Goal: Task Accomplishment & Management: Manage account settings

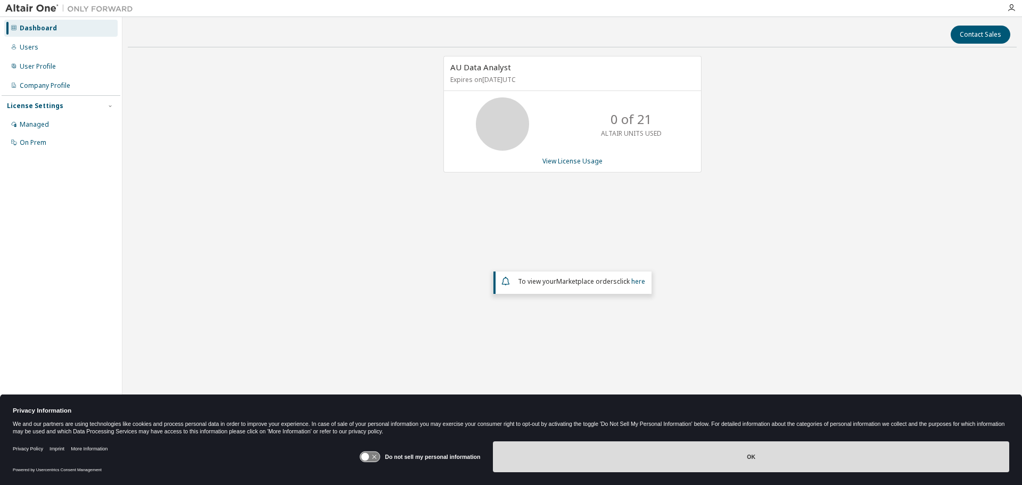
click at [804, 455] on button "OK" at bounding box center [751, 456] width 516 height 31
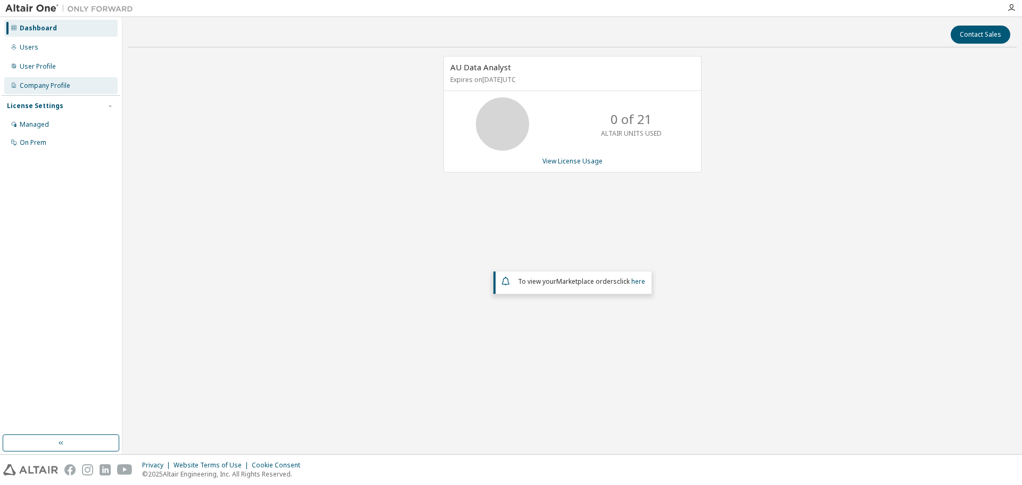
click at [80, 90] on div "Company Profile" at bounding box center [60, 85] width 113 height 17
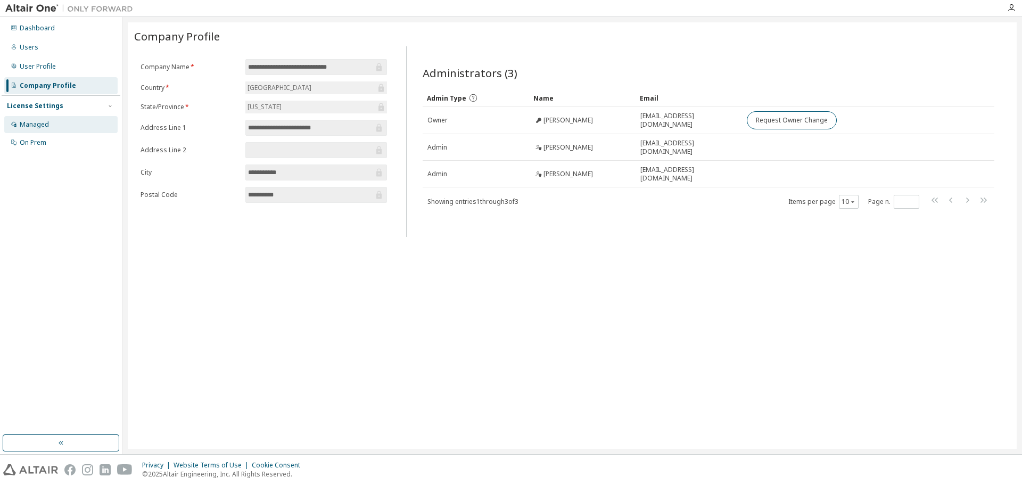
click at [60, 118] on div "Managed" at bounding box center [60, 124] width 113 height 17
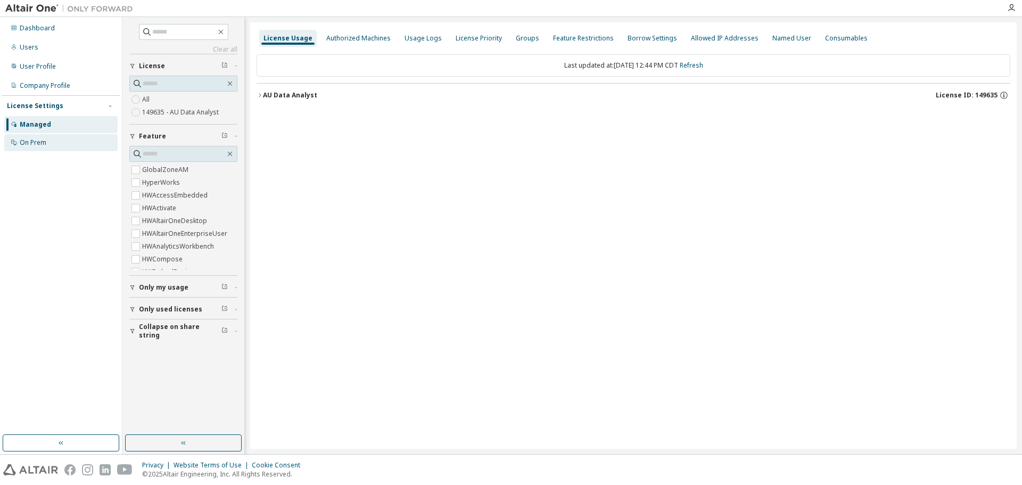
click at [71, 145] on div "On Prem" at bounding box center [60, 142] width 113 height 17
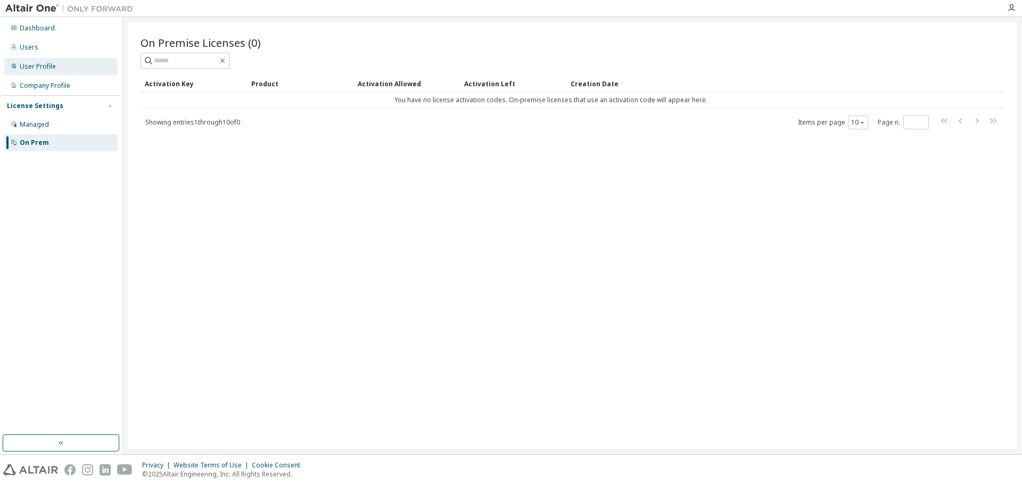
click at [38, 68] on div "User Profile" at bounding box center [38, 66] width 36 height 9
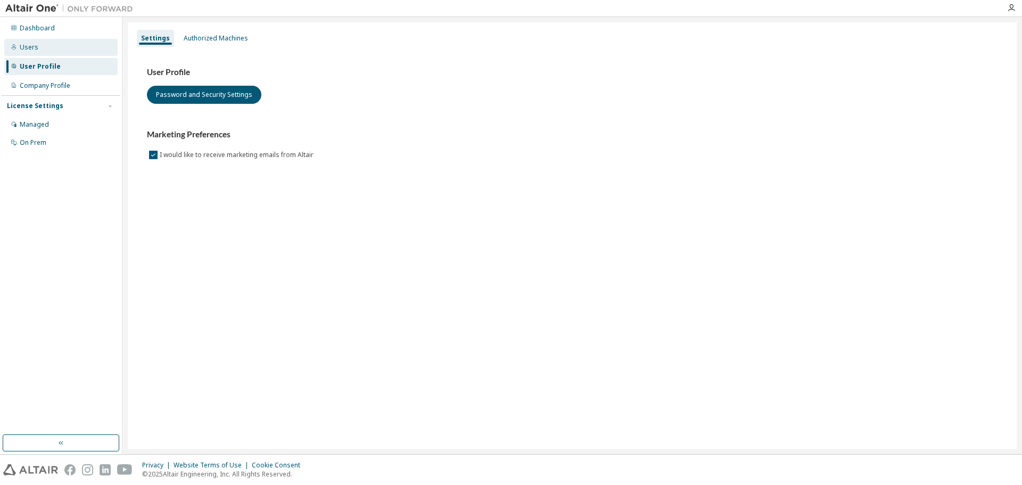
click at [36, 47] on div "Users" at bounding box center [29, 47] width 19 height 9
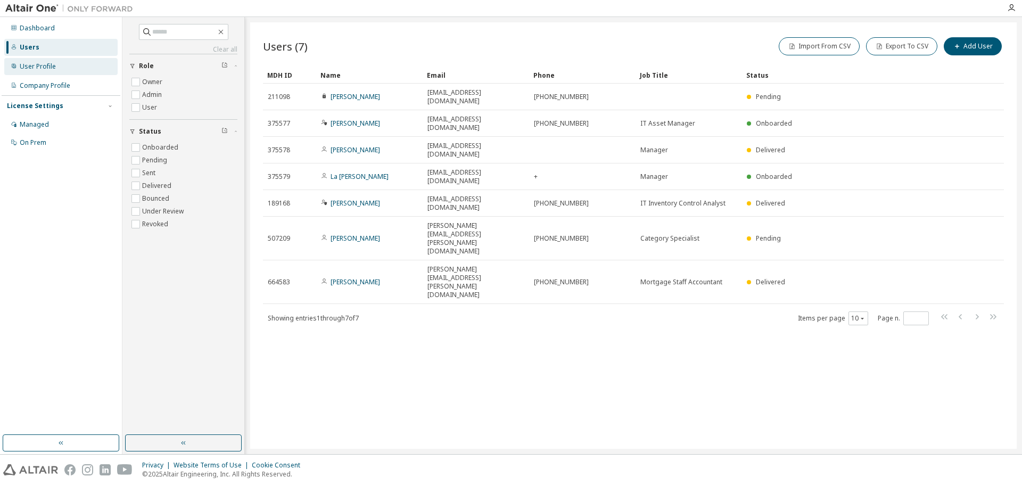
click at [35, 63] on div "User Profile" at bounding box center [38, 66] width 36 height 9
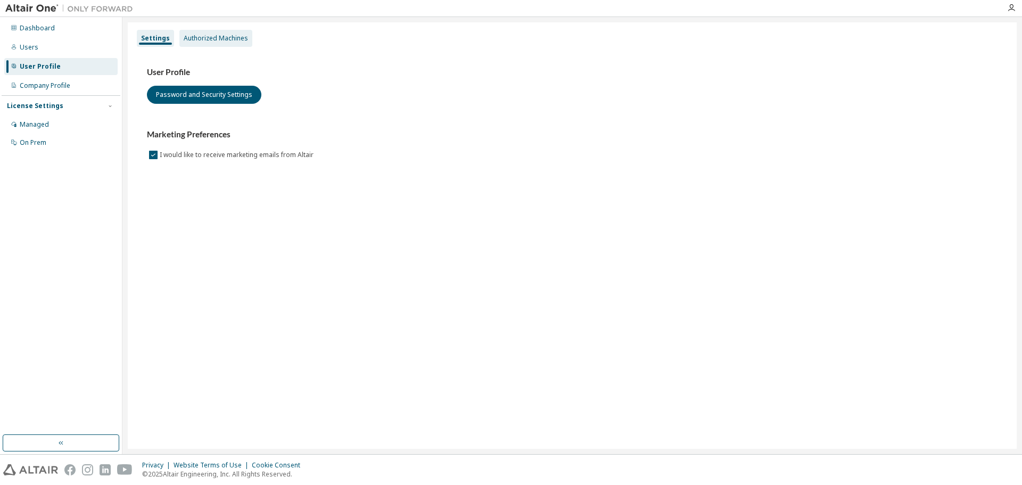
click at [220, 36] on div "Authorized Machines" at bounding box center [216, 38] width 64 height 9
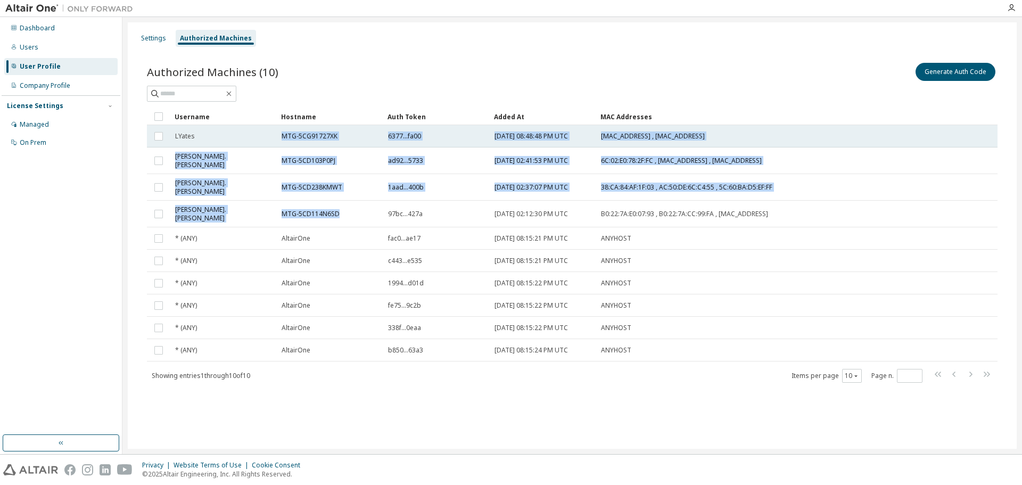
drag, startPoint x: 343, startPoint y: 206, endPoint x: 273, endPoint y: 129, distance: 104.0
click at [273, 129] on tbody "LYates MTG-5CG91727XK 6377...fa00 2023-11-09 08:48:48 PM UTC 9C:7B:EF:75:5A:16 …" at bounding box center [572, 243] width 850 height 236
click at [294, 132] on span "MTG-5CG91727XK" at bounding box center [309, 136] width 56 height 9
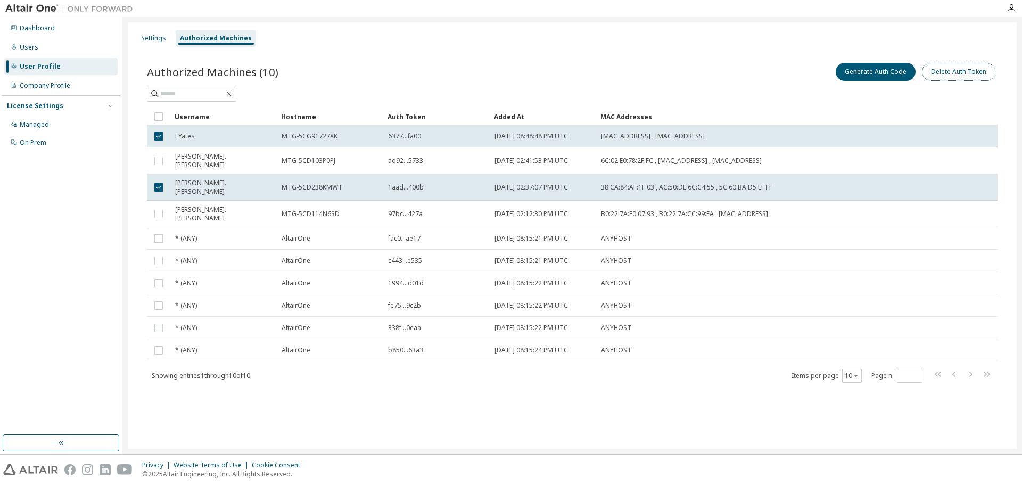
click at [965, 73] on button "Delete Auth Token" at bounding box center [958, 72] width 73 height 18
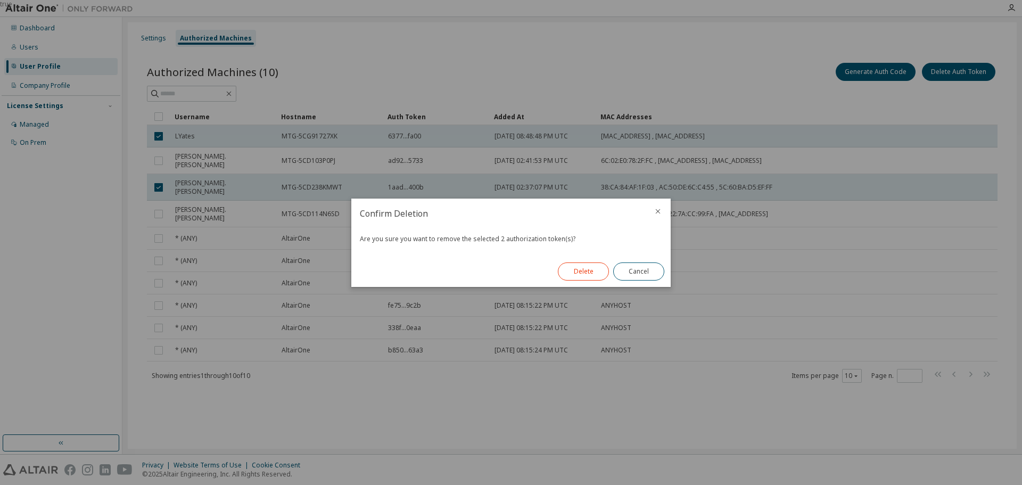
click at [578, 269] on button "Delete" at bounding box center [583, 271] width 51 height 18
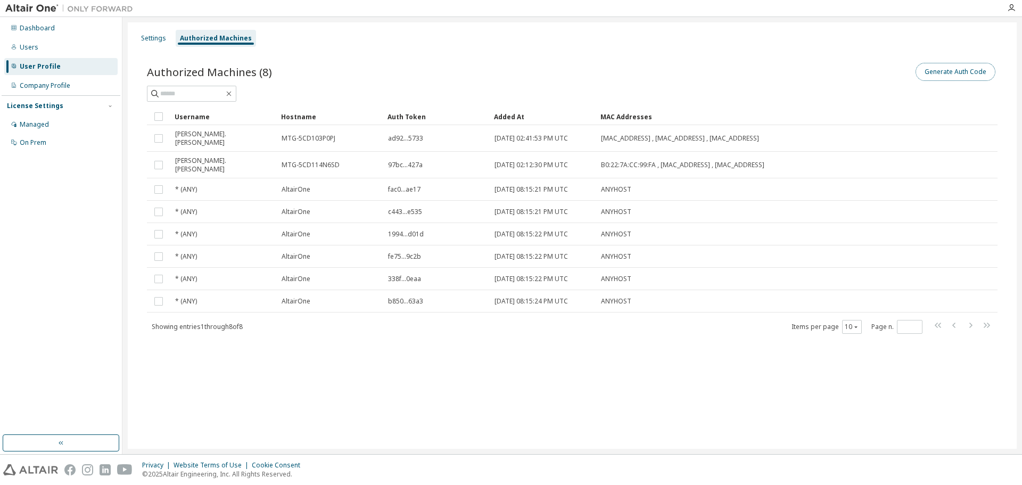
click at [952, 71] on button "Generate Auth Code" at bounding box center [955, 72] width 80 height 18
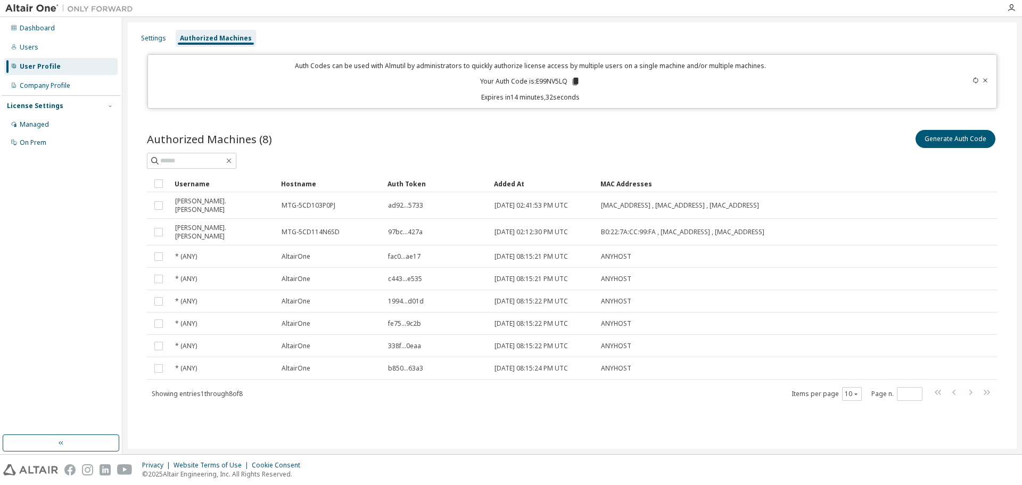
click at [987, 81] on icon at bounding box center [985, 80] width 6 height 6
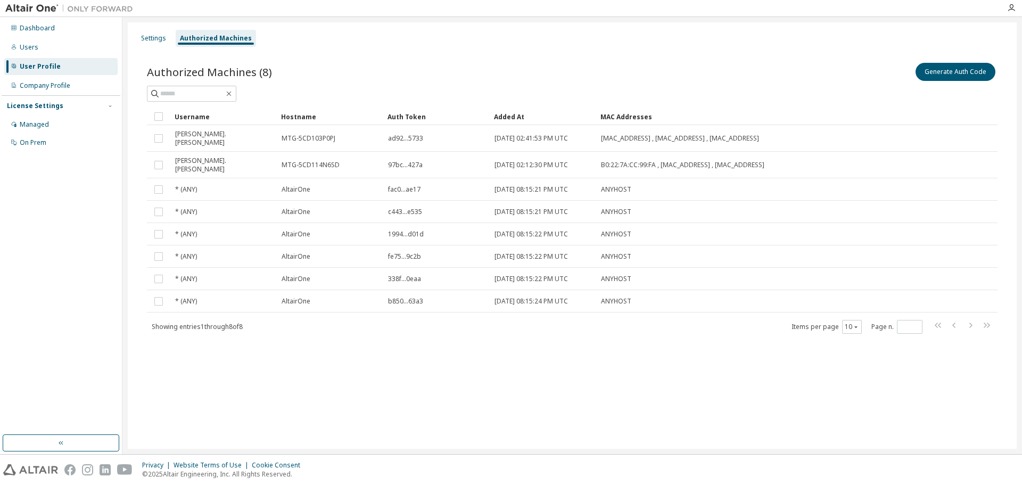
click at [600, 377] on div "Settings Authorized Machines Authorized Machines (8) Generate Auth Code Clear L…" at bounding box center [572, 235] width 889 height 426
click at [966, 69] on button "Generate Auth Code" at bounding box center [955, 72] width 80 height 18
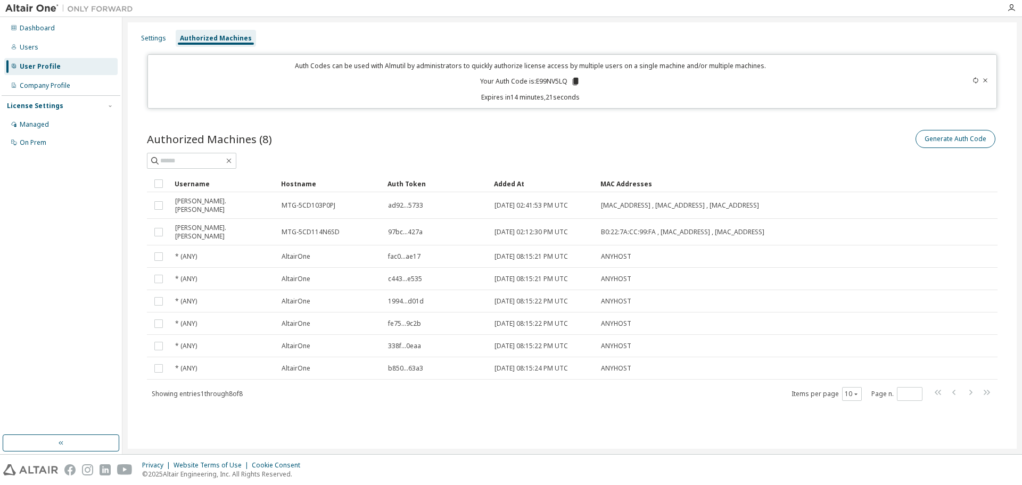
click at [987, 79] on icon at bounding box center [985, 80] width 6 height 6
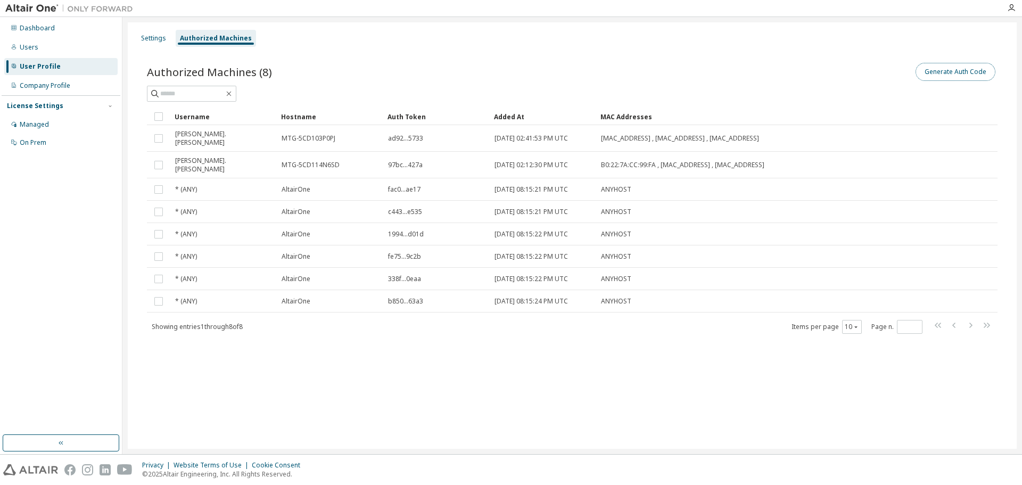
click at [953, 69] on button "Generate Auth Code" at bounding box center [955, 72] width 80 height 18
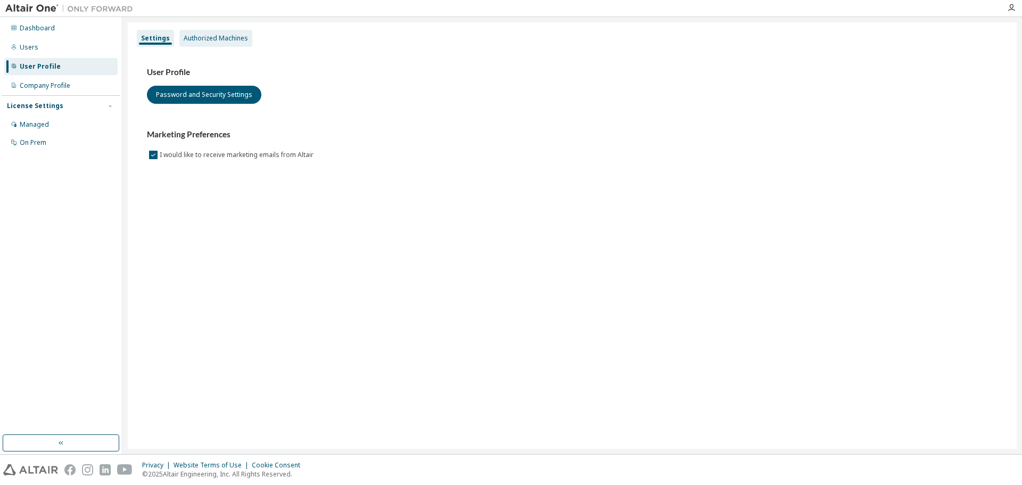
click at [204, 38] on div "Authorized Machines" at bounding box center [216, 38] width 64 height 9
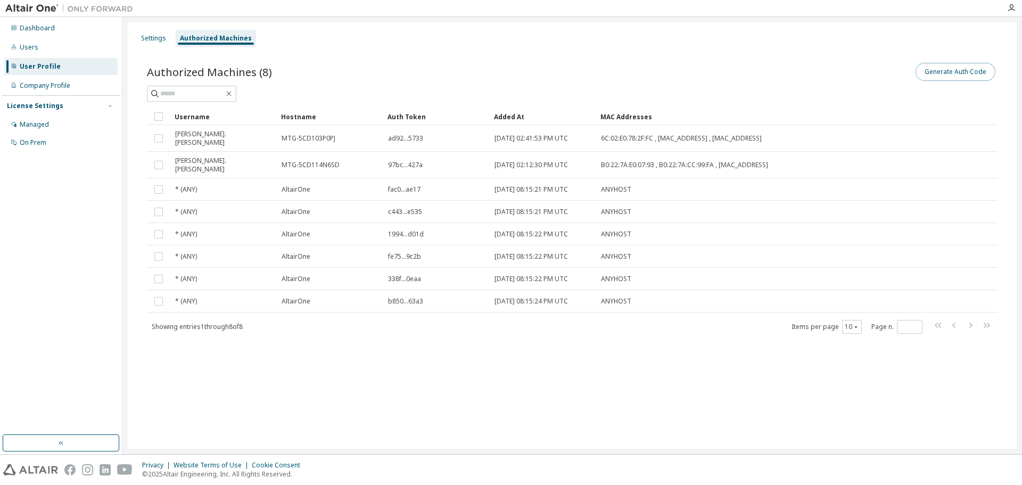
click at [937, 74] on button "Generate Auth Code" at bounding box center [955, 72] width 80 height 18
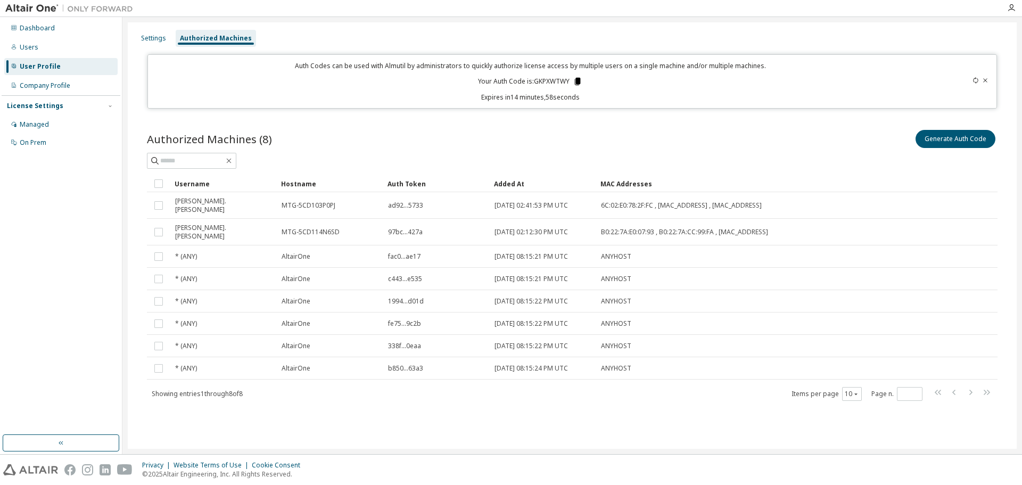
click at [580, 81] on icon at bounding box center [578, 81] width 6 height 7
click at [985, 82] on icon at bounding box center [985, 80] width 6 height 6
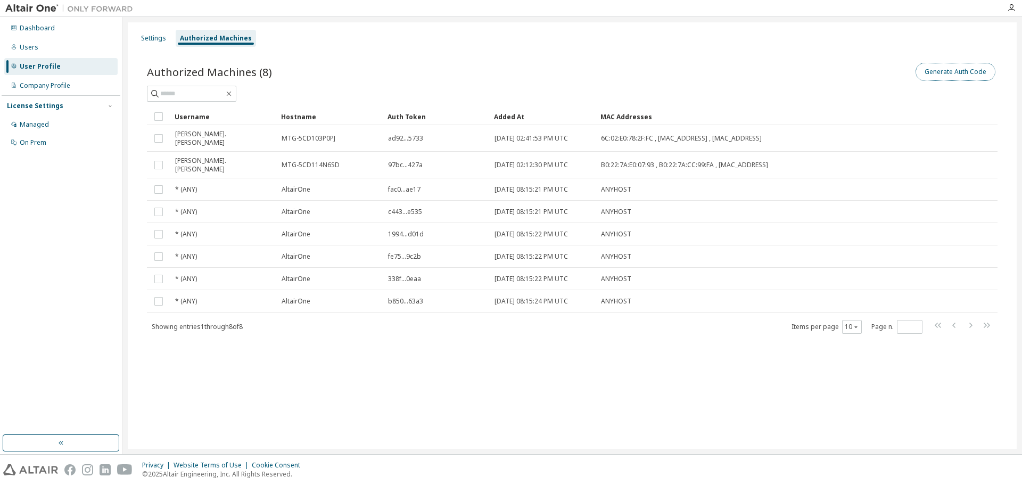
click at [949, 73] on button "Generate Auth Code" at bounding box center [955, 72] width 80 height 18
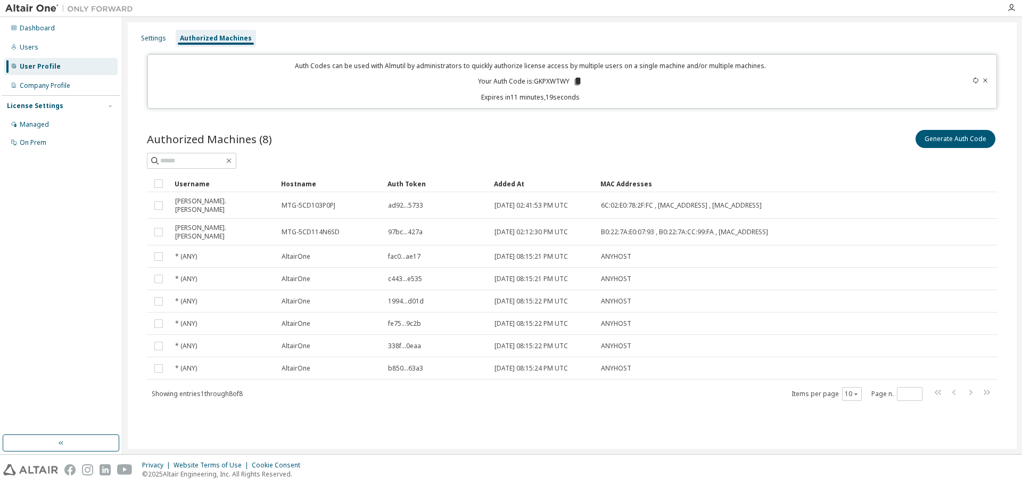
click at [579, 81] on icon at bounding box center [578, 81] width 6 height 7
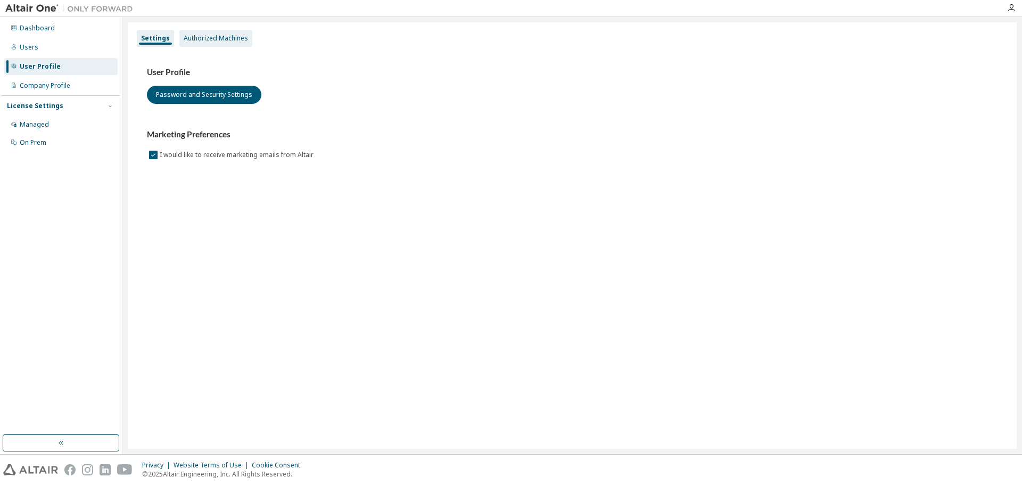
click at [217, 38] on div "Authorized Machines" at bounding box center [216, 38] width 64 height 9
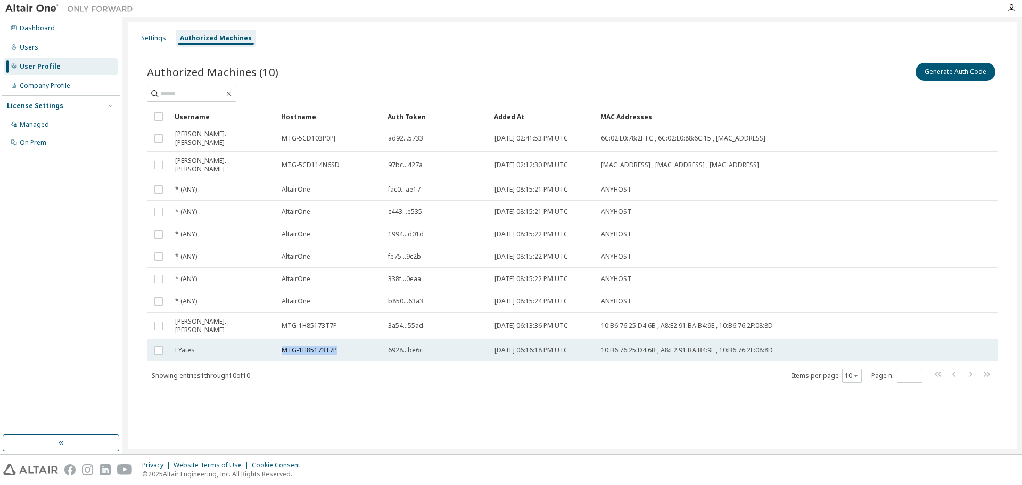
drag, startPoint x: 342, startPoint y: 338, endPoint x: 279, endPoint y: 337, distance: 62.8
click at [279, 339] on td "MTG-1H85173T7P" at bounding box center [330, 350] width 106 height 22
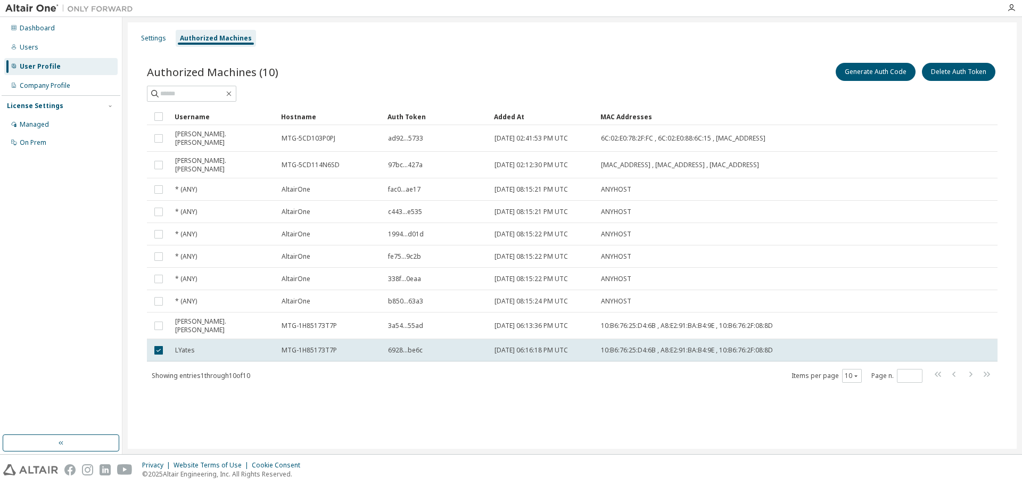
copy span "MTG-1H85173T7P"
drag, startPoint x: 337, startPoint y: 336, endPoint x: 281, endPoint y: 337, distance: 55.9
click at [281, 346] on div "MTG-1H85173T7P" at bounding box center [329, 350] width 97 height 9
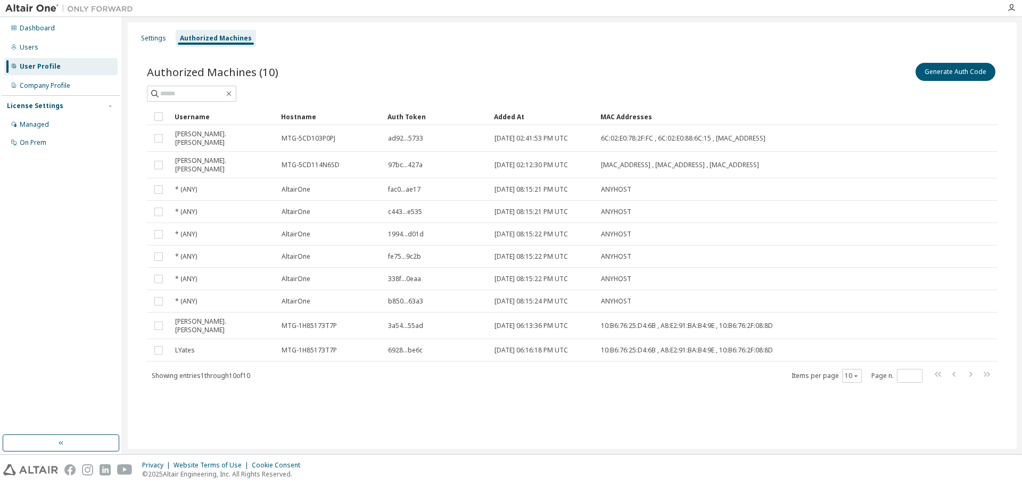
copy span "MTG-1H85173T7P"
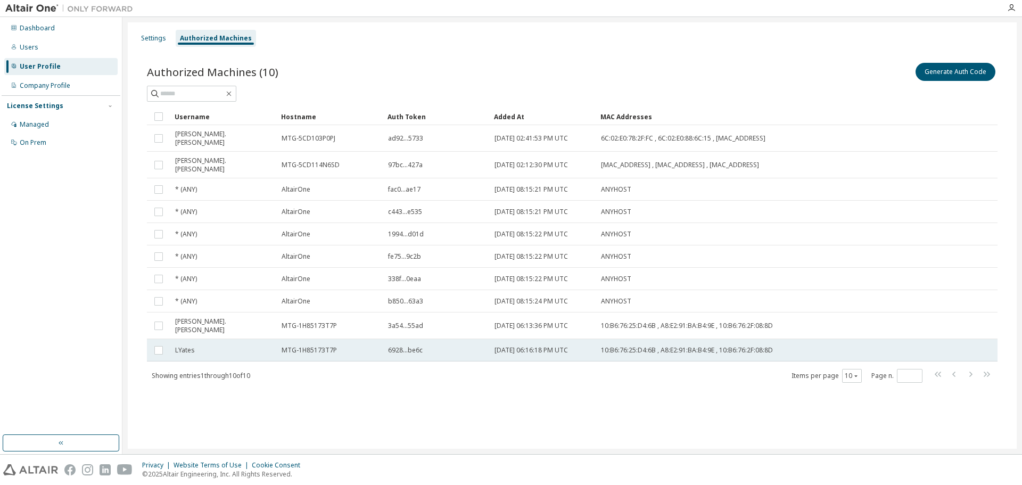
click at [292, 346] on span "MTG-1H85173T7P" at bounding box center [308, 350] width 55 height 9
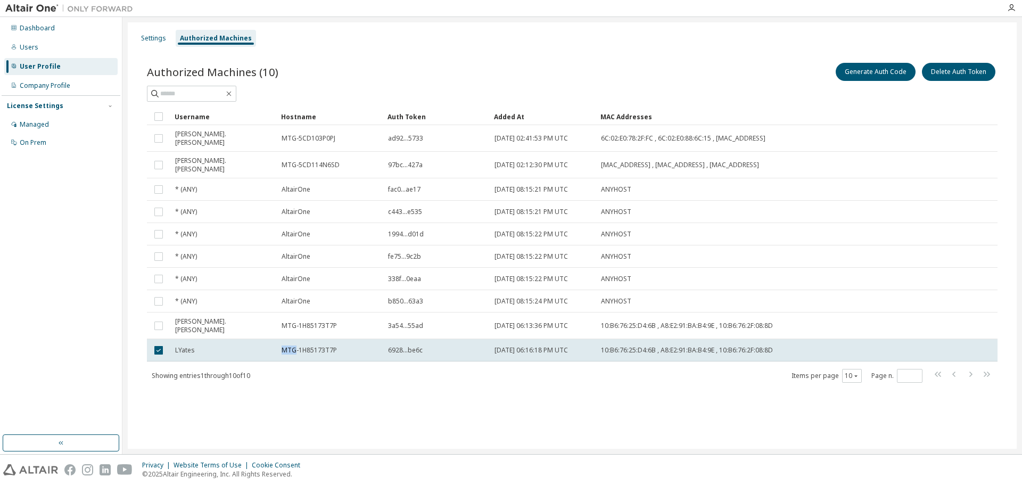
click at [292, 346] on span "MTG-1H85173T7P" at bounding box center [308, 350] width 55 height 9
click at [311, 346] on span "MTG-1H85173T7P" at bounding box center [308, 350] width 55 height 9
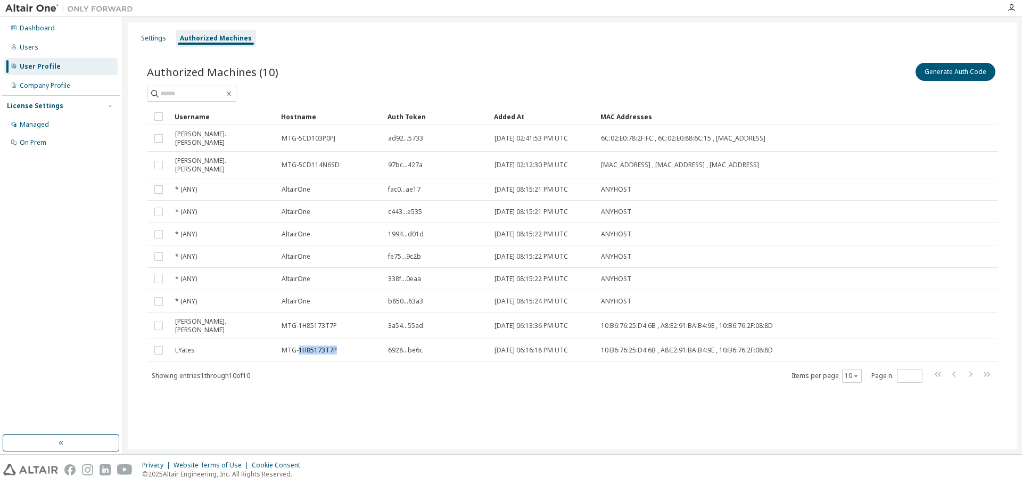
click at [311, 346] on span "MTG-1H85173T7P" at bounding box center [308, 350] width 55 height 9
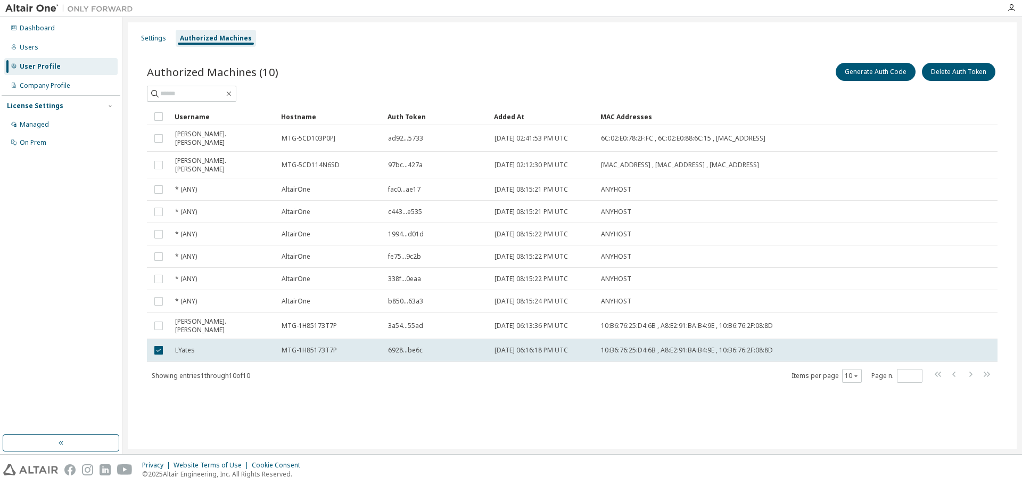
click at [311, 346] on span "MTG-1H85173T7P" at bounding box center [308, 350] width 55 height 9
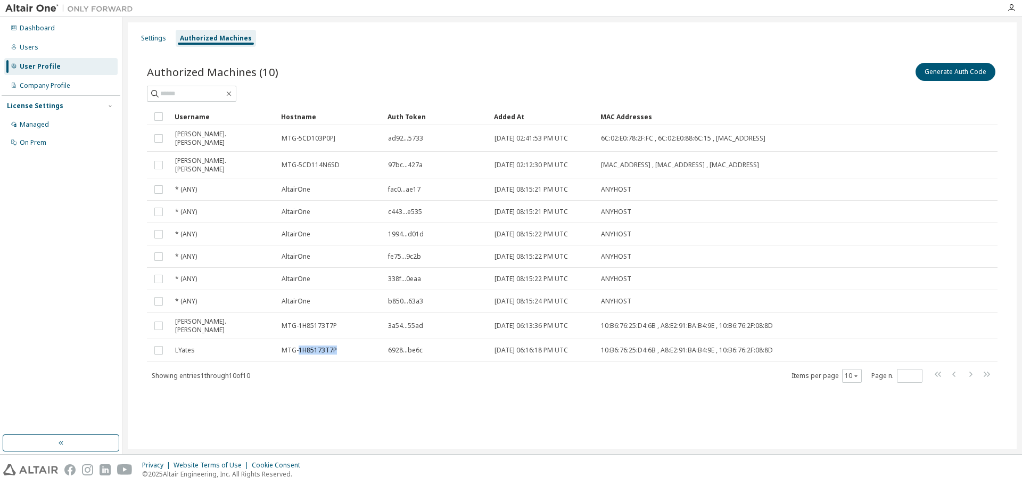
click at [311, 346] on span "MTG-1H85173T7P" at bounding box center [308, 350] width 55 height 9
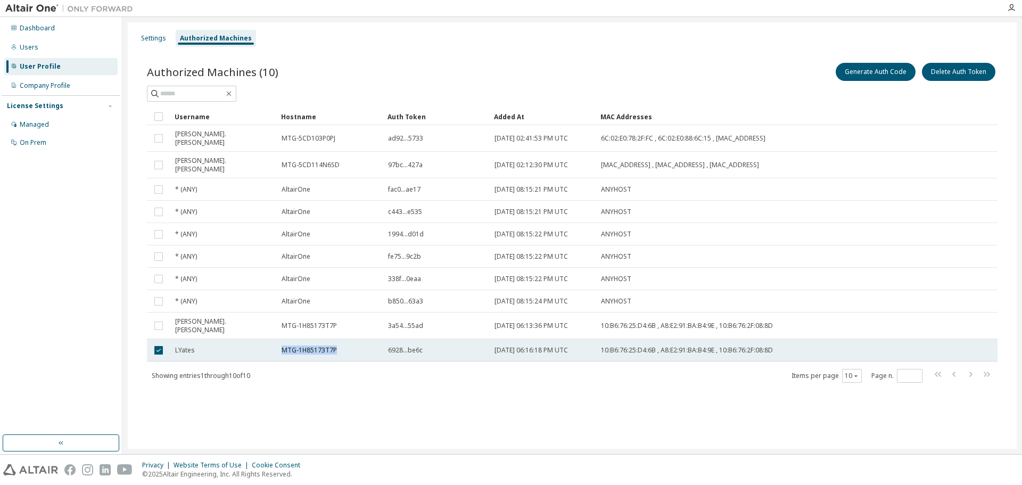
drag, startPoint x: 335, startPoint y: 338, endPoint x: 281, endPoint y: 336, distance: 54.3
click at [281, 339] on td "MTG-1H85173T7P" at bounding box center [330, 350] width 106 height 22
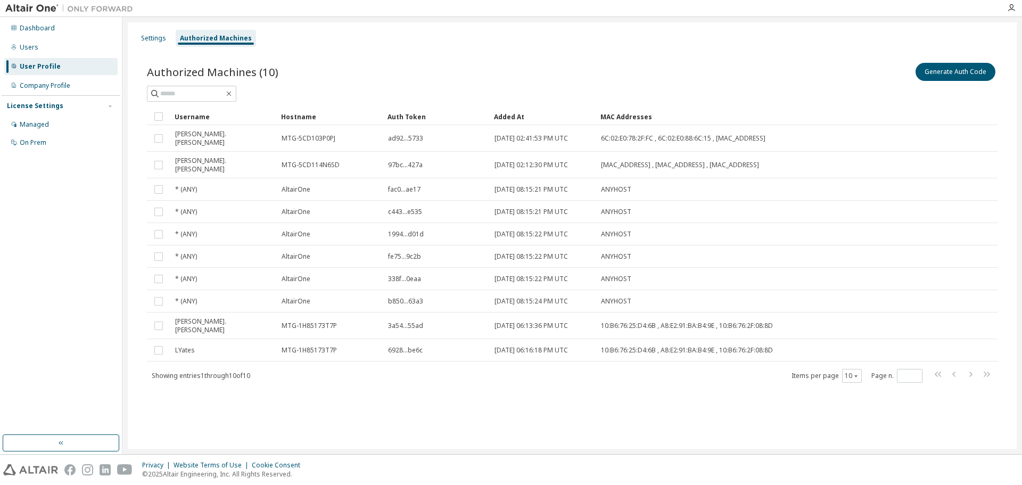
copy span "MTG-1H85173T7P"
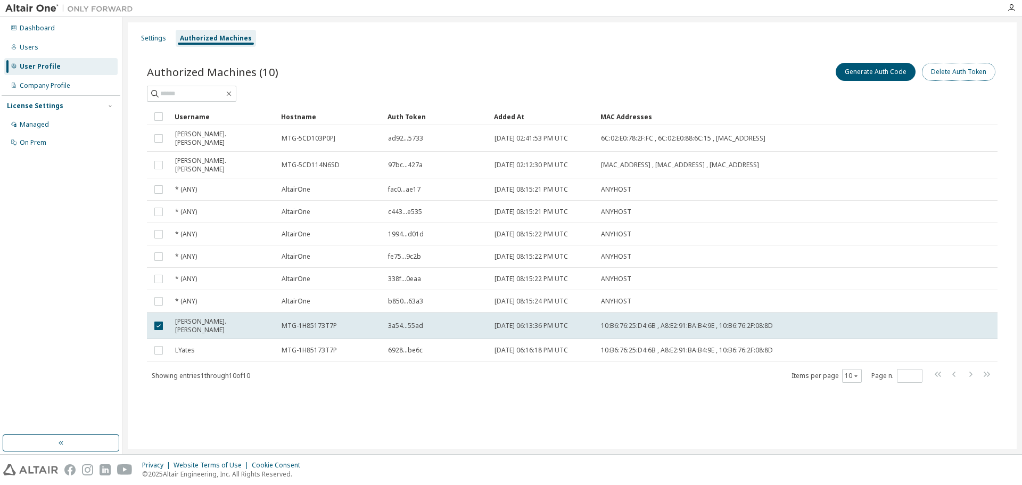
click at [972, 75] on button "Delete Auth Token" at bounding box center [958, 72] width 73 height 18
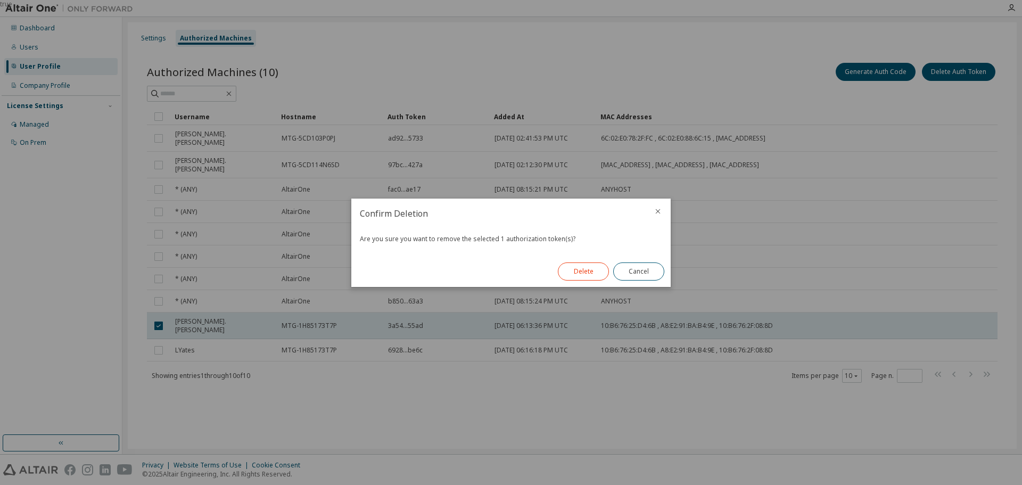
click at [588, 272] on button "Delete" at bounding box center [583, 271] width 51 height 18
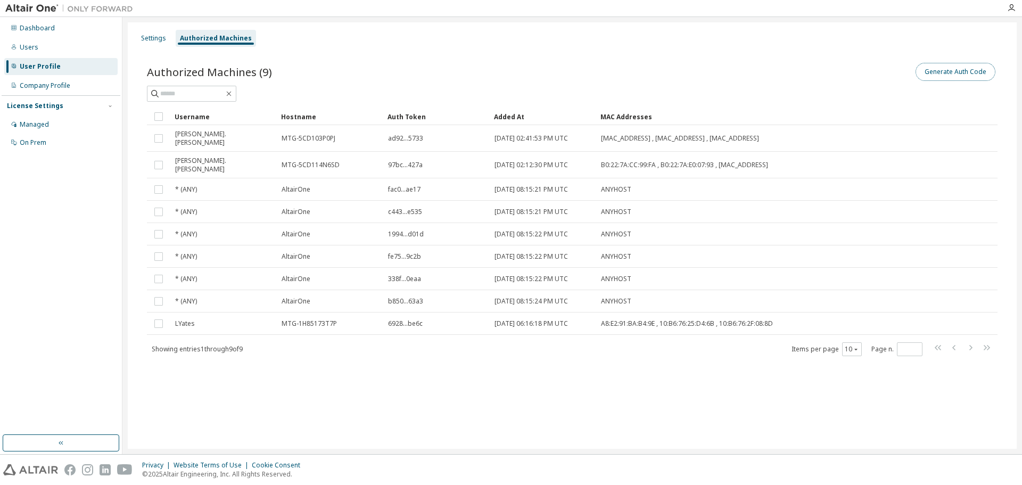
click at [936, 63] on button "Generate Auth Code" at bounding box center [955, 72] width 80 height 18
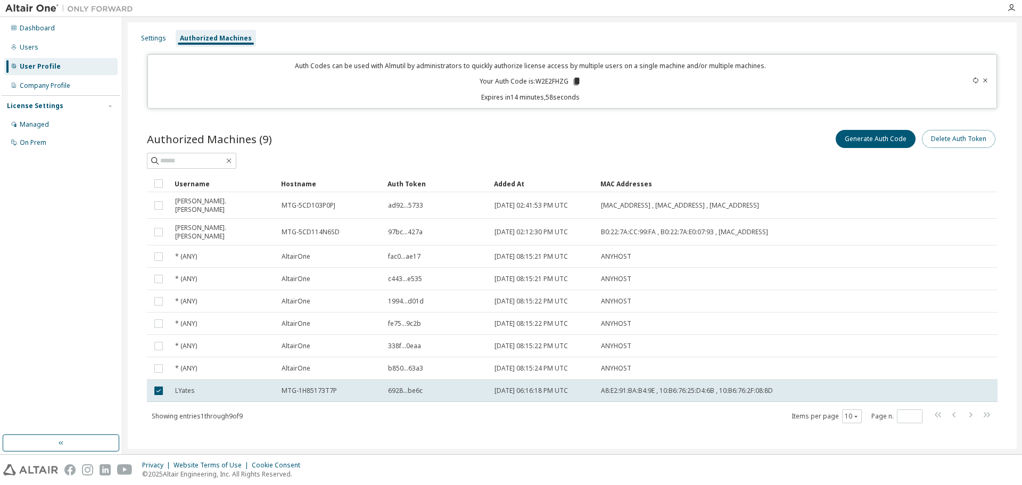
click at [960, 138] on button "Delete Auth Token" at bounding box center [958, 139] width 73 height 18
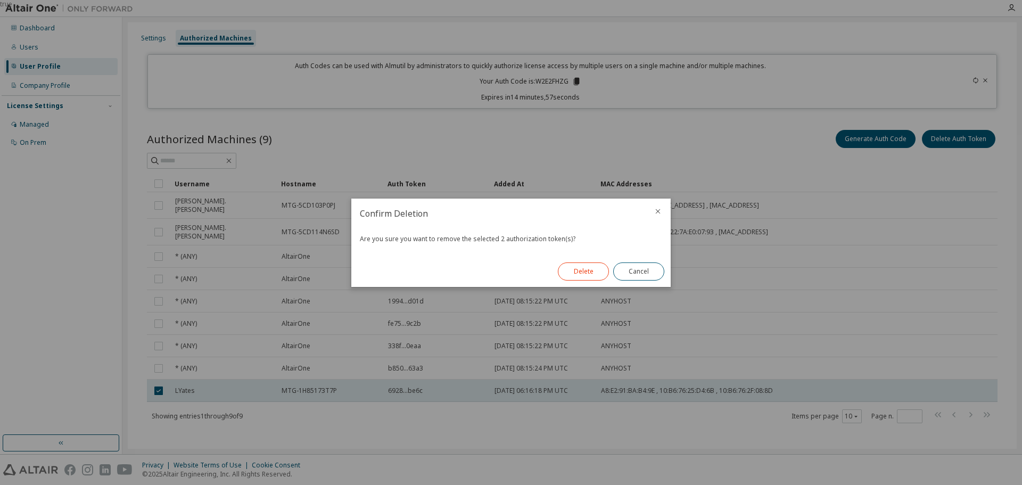
click at [590, 269] on button "Delete" at bounding box center [583, 271] width 51 height 18
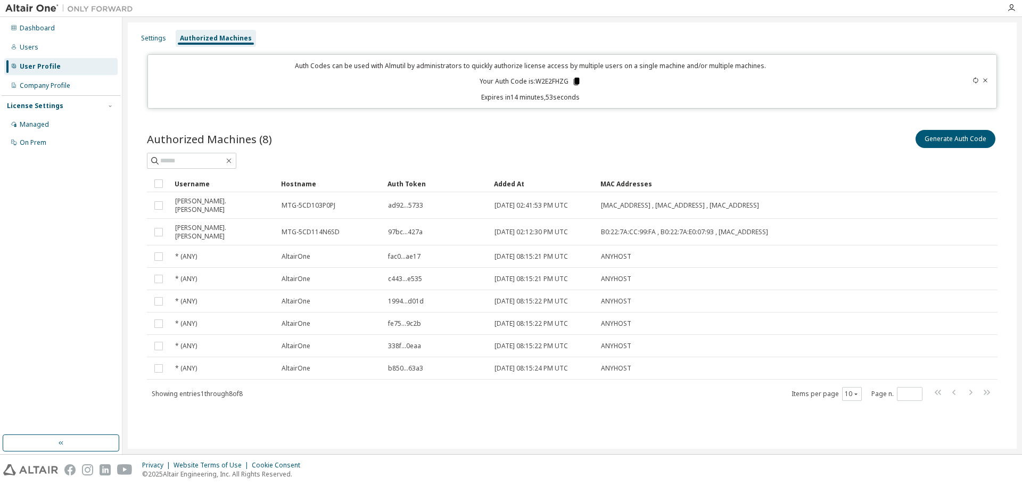
click at [577, 80] on icon at bounding box center [577, 81] width 6 height 7
click at [950, 137] on button "Generate Auth Code" at bounding box center [955, 139] width 80 height 18
click at [579, 81] on icon at bounding box center [577, 81] width 6 height 7
